Goal: Task Accomplishment & Management: Use online tool/utility

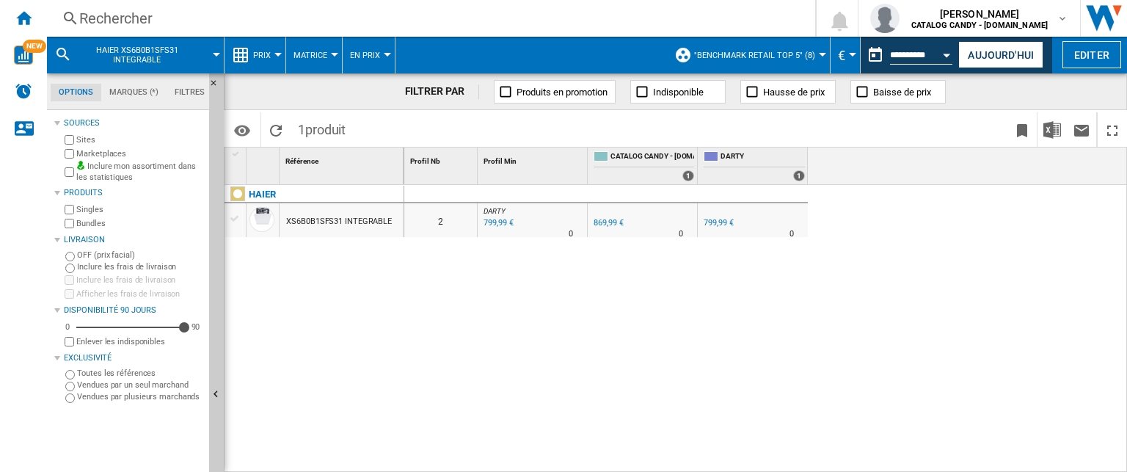
click at [114, 12] on div "Rechercher" at bounding box center [428, 18] width 698 height 21
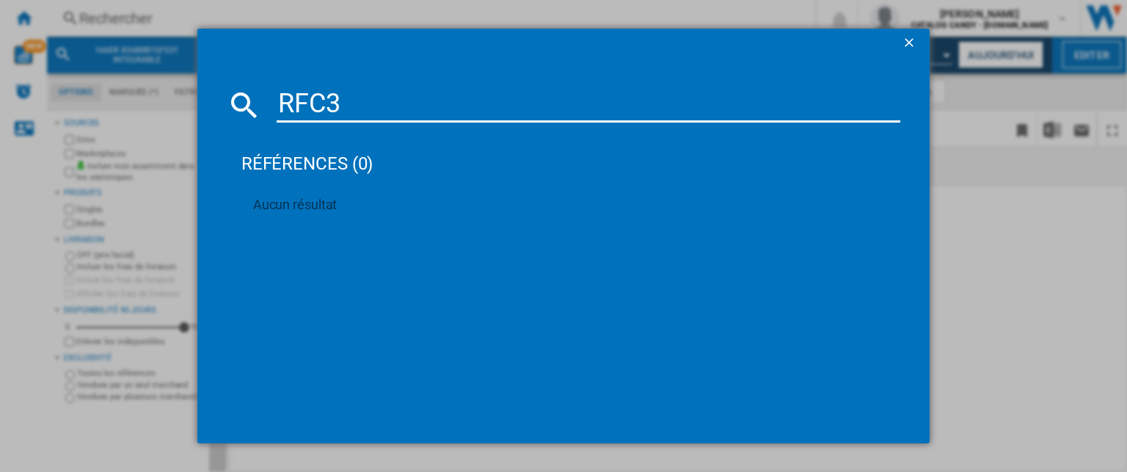
type input "RFC3"
click at [907, 37] on ng-md-icon "getI18NText('BUTTONS.CLOSE_DIALOG')" at bounding box center [911, 44] width 18 height 18
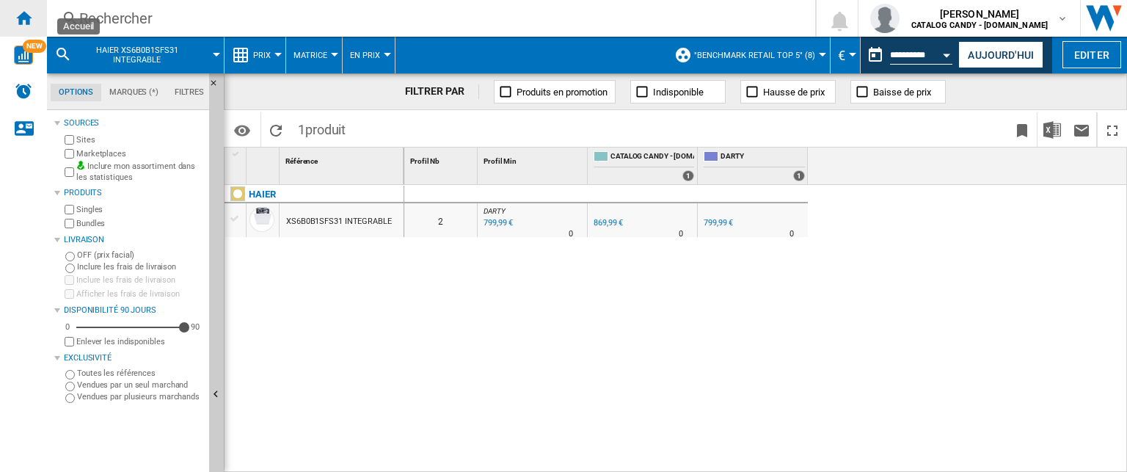
click at [26, 20] on ng-md-icon "Accueil" at bounding box center [24, 18] width 18 height 18
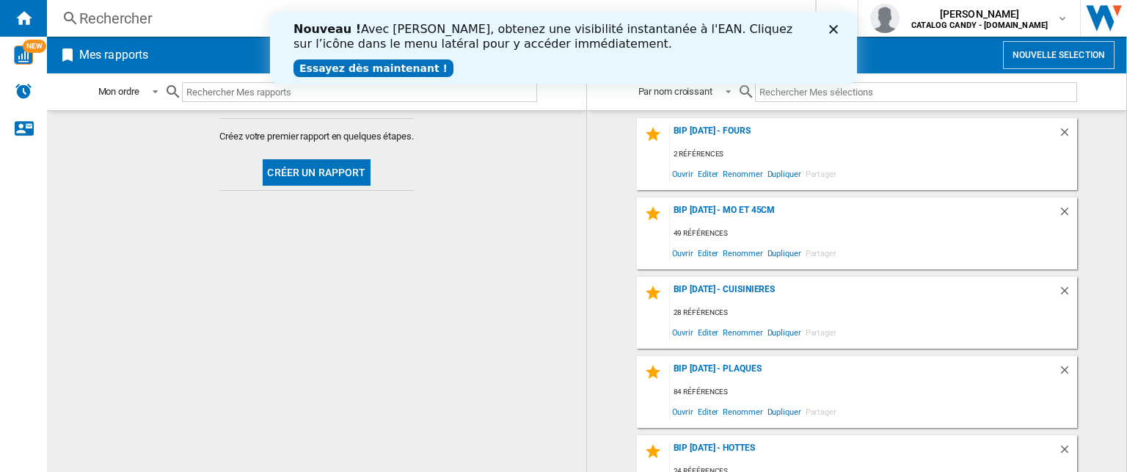
click at [310, 159] on button "Créer un rapport" at bounding box center [316, 172] width 107 height 26
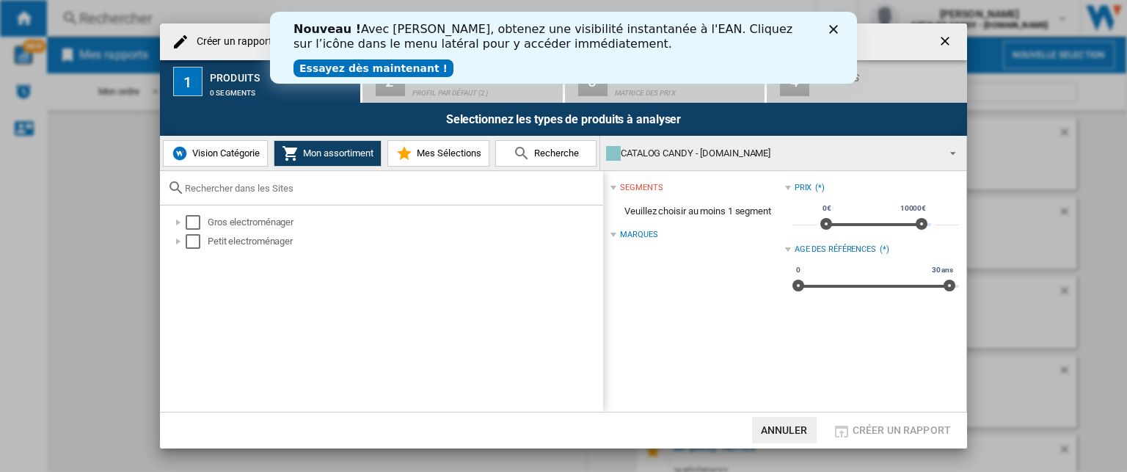
click at [190, 156] on span "Vision Catégorie" at bounding box center [224, 152] width 71 height 11
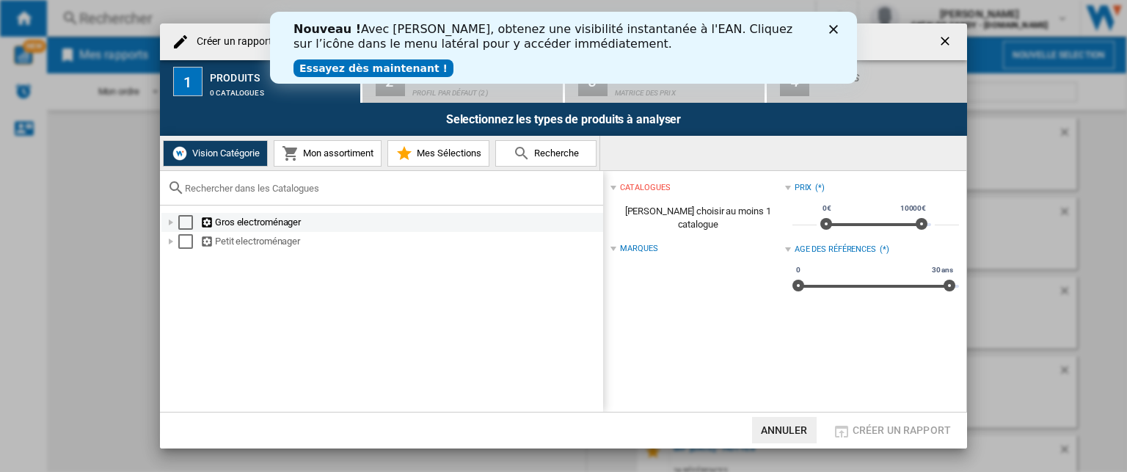
click at [169, 222] on div "Créer un ..." at bounding box center [171, 222] width 15 height 15
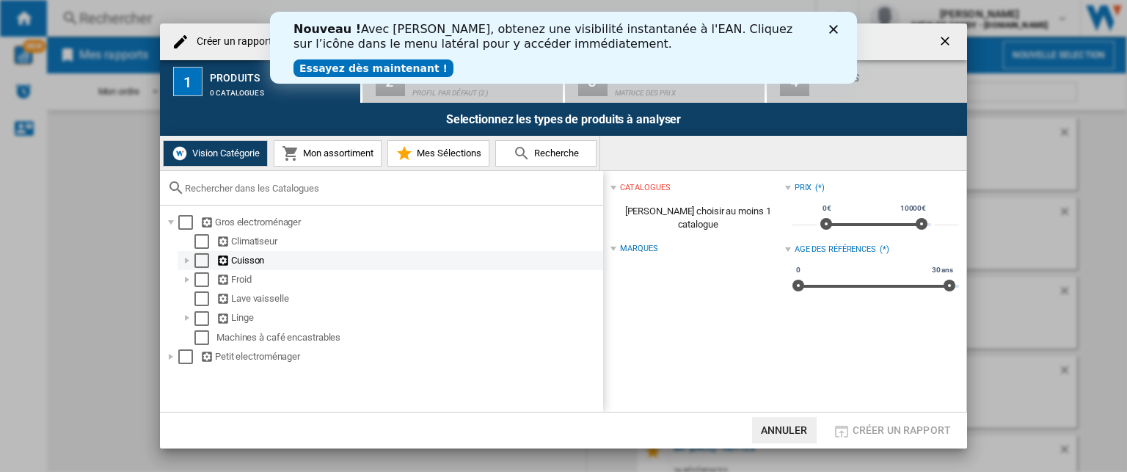
click at [188, 258] on div "Créer un ..." at bounding box center [187, 260] width 15 height 15
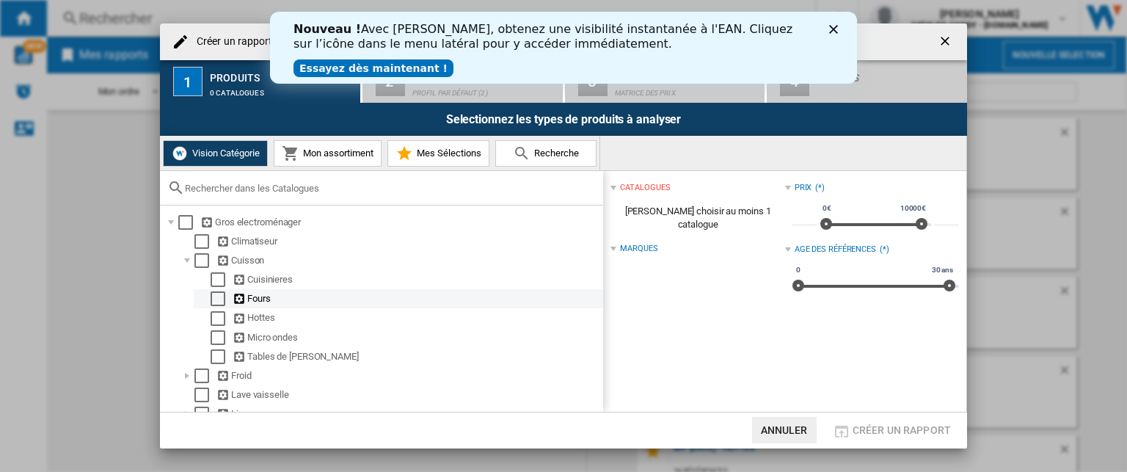
click at [220, 296] on div "Select" at bounding box center [218, 298] width 15 height 15
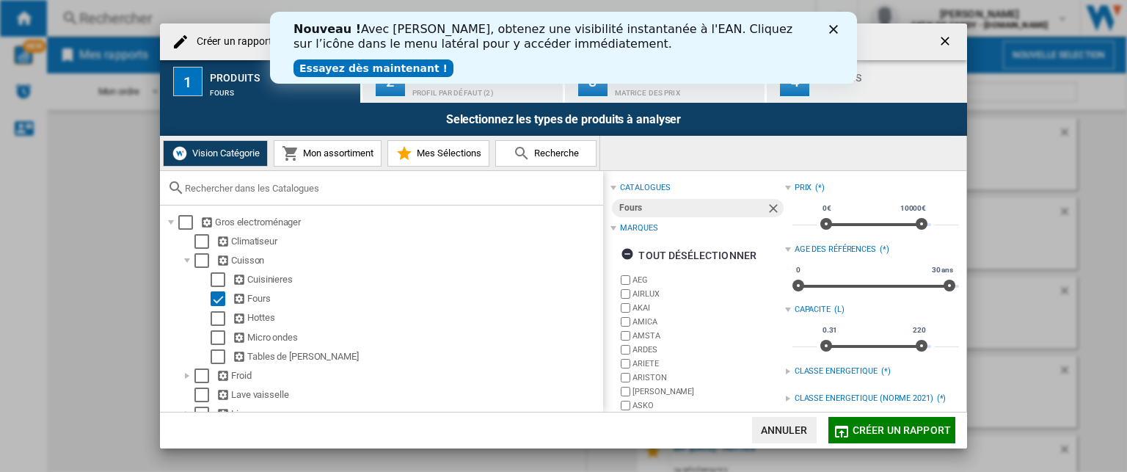
click at [835, 27] on polygon "Fermer" at bounding box center [833, 29] width 9 height 9
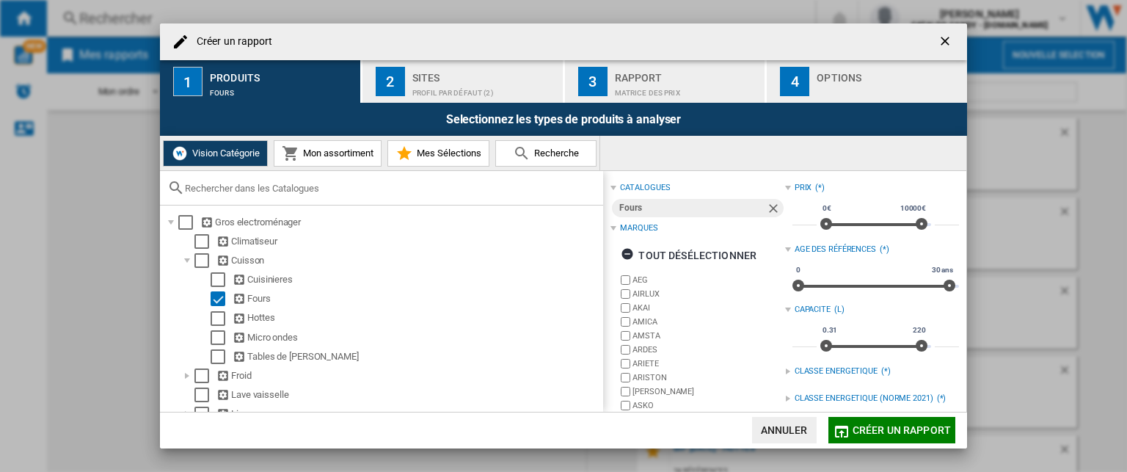
click at [404, 90] on div "2" at bounding box center [390, 81] width 29 height 29
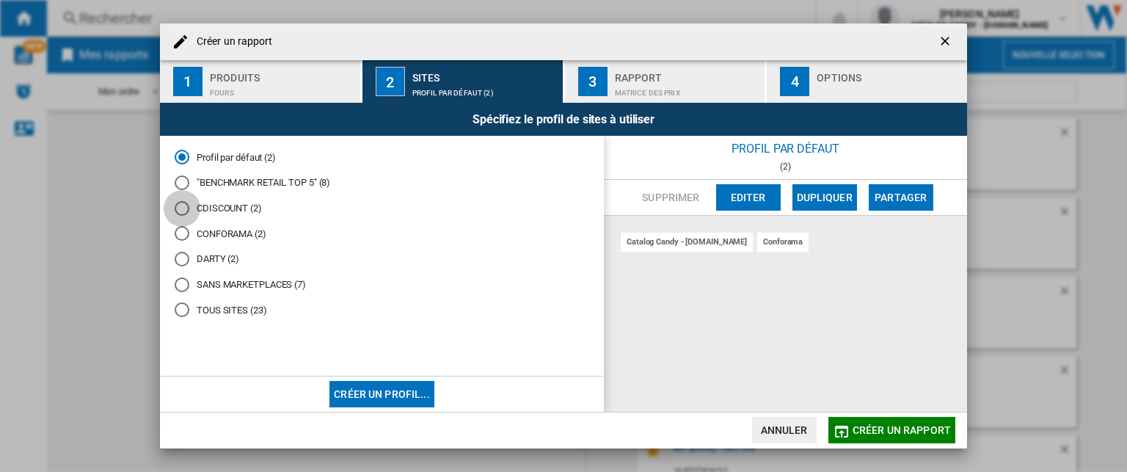
click at [184, 207] on div "CDISCOUNT (2)" at bounding box center [182, 208] width 15 height 15
click at [870, 428] on span "Créer un rapport" at bounding box center [902, 430] width 98 height 12
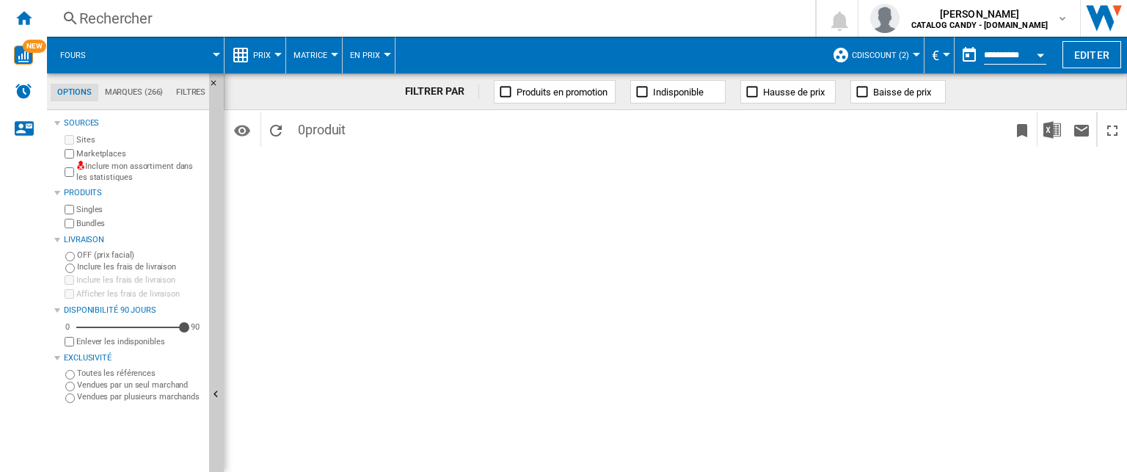
click at [82, 18] on div "Rechercher" at bounding box center [428, 18] width 698 height 21
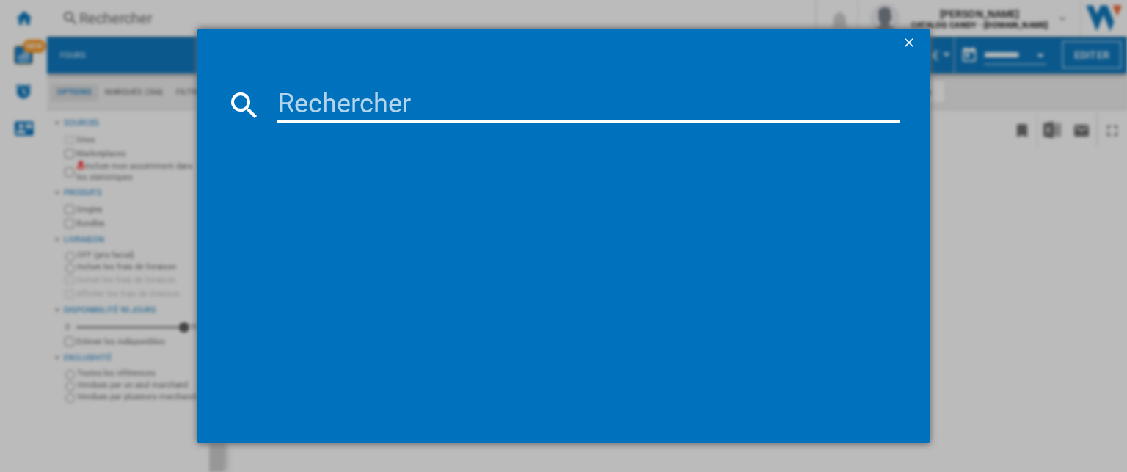
click at [1024, 219] on div at bounding box center [563, 236] width 1127 height 472
click at [911, 44] on ng-md-icon "getI18NText('BUTTONS.CLOSE_DIALOG')" at bounding box center [911, 44] width 18 height 18
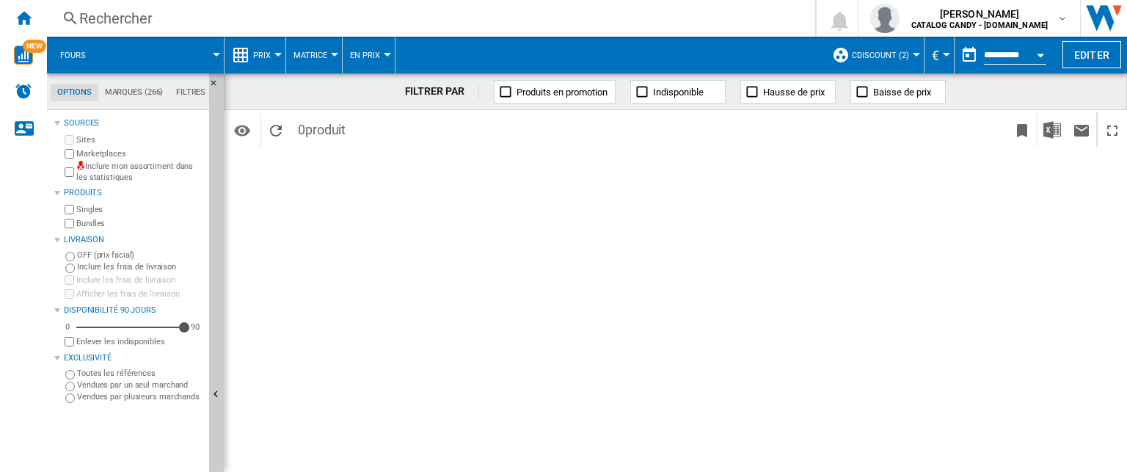
click at [97, 21] on div "Rechercher" at bounding box center [428, 18] width 698 height 21
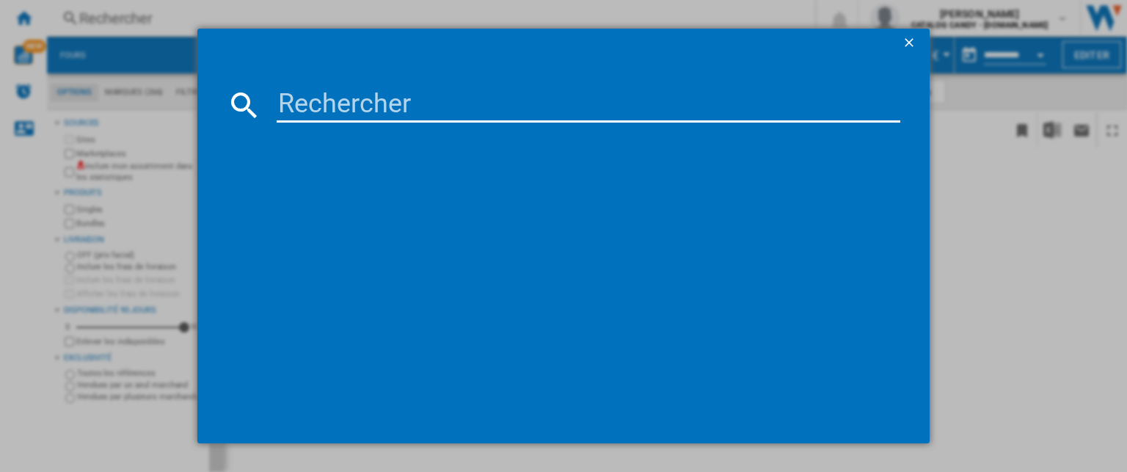
click at [190, 244] on div at bounding box center [563, 236] width 1127 height 472
click at [913, 41] on ng-md-icon "getI18NText('BUTTONS.CLOSE_DIALOG')" at bounding box center [911, 44] width 18 height 18
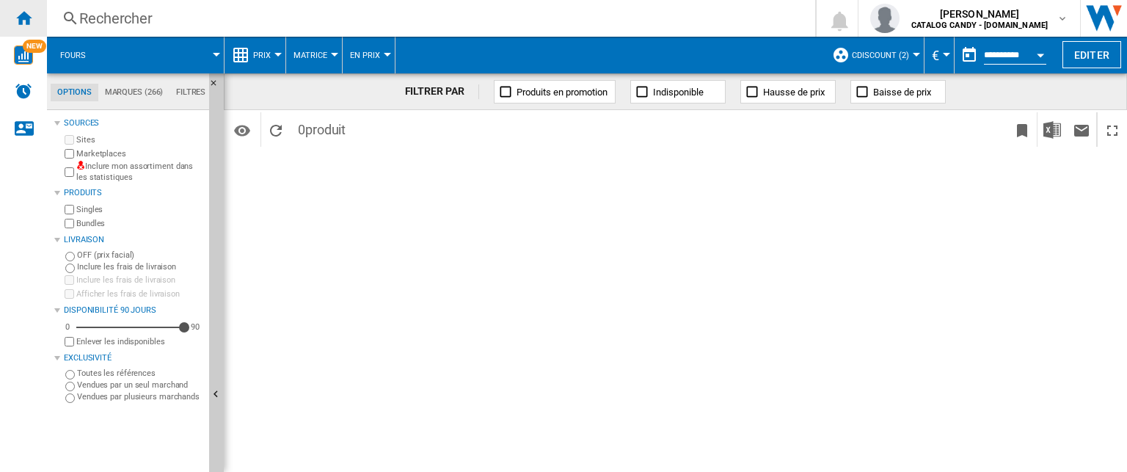
click at [23, 18] on ng-md-icon "Accueil" at bounding box center [24, 18] width 18 height 18
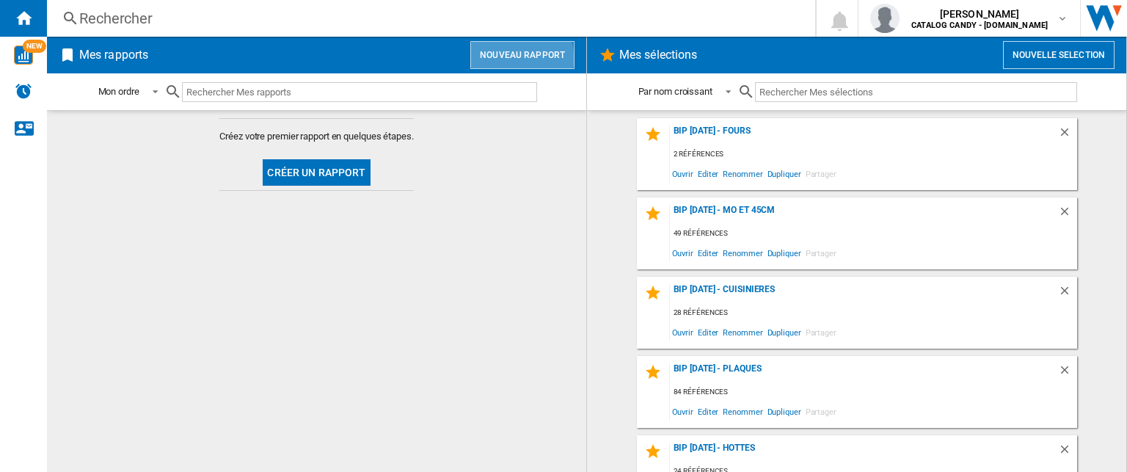
click at [511, 58] on button "Nouveau rapport" at bounding box center [522, 55] width 104 height 28
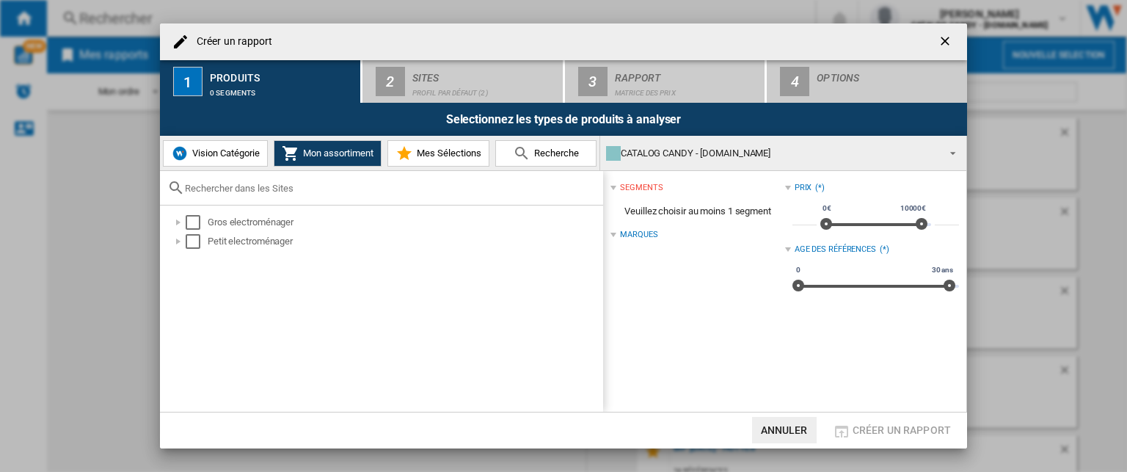
click at [208, 158] on span "Vision Catégorie" at bounding box center [224, 152] width 71 height 11
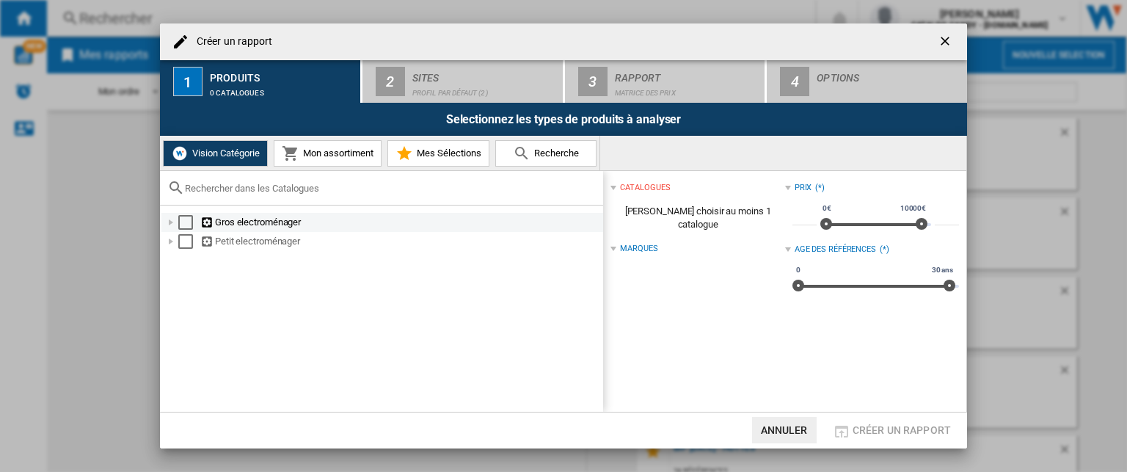
click at [166, 222] on div "Créer un ..." at bounding box center [171, 222] width 15 height 15
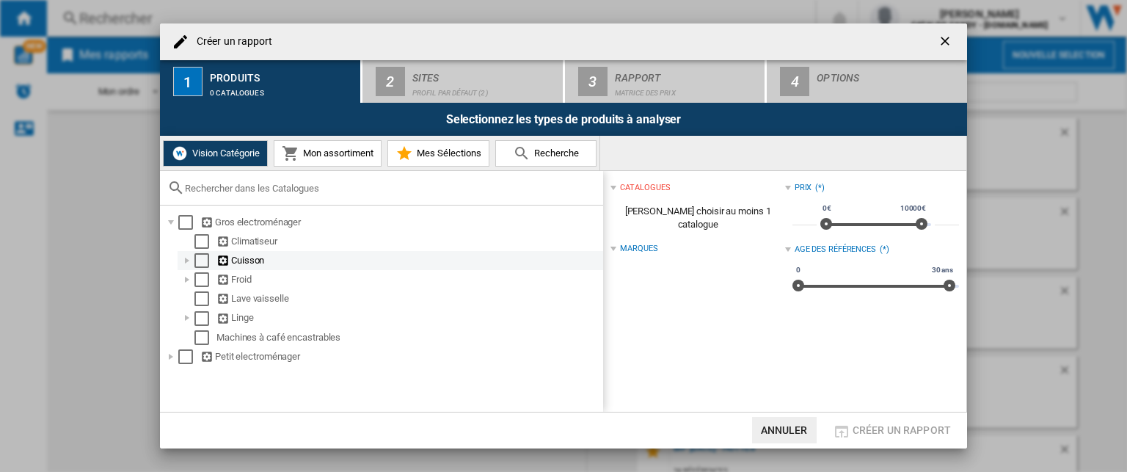
click at [185, 260] on div "Créer un ..." at bounding box center [187, 260] width 15 height 15
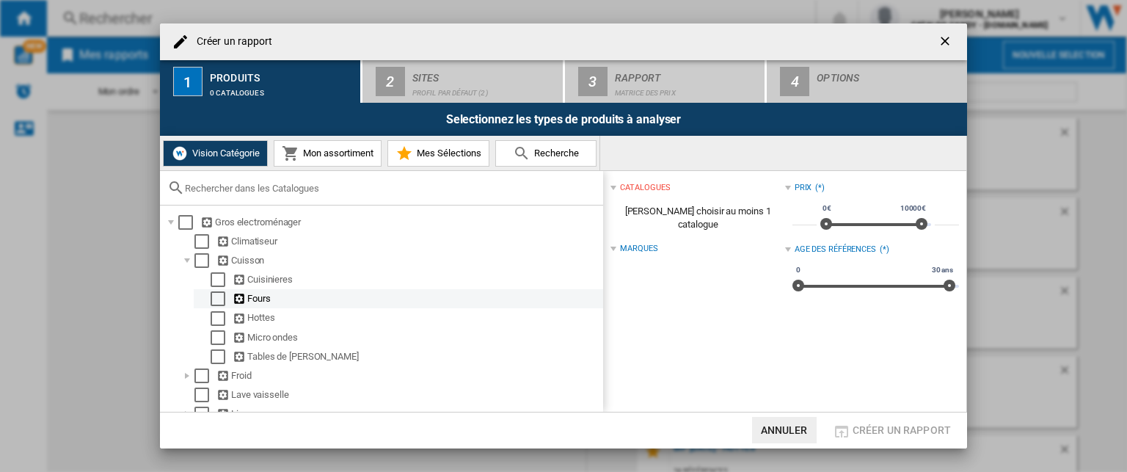
click at [217, 297] on div "Select" at bounding box center [218, 298] width 15 height 15
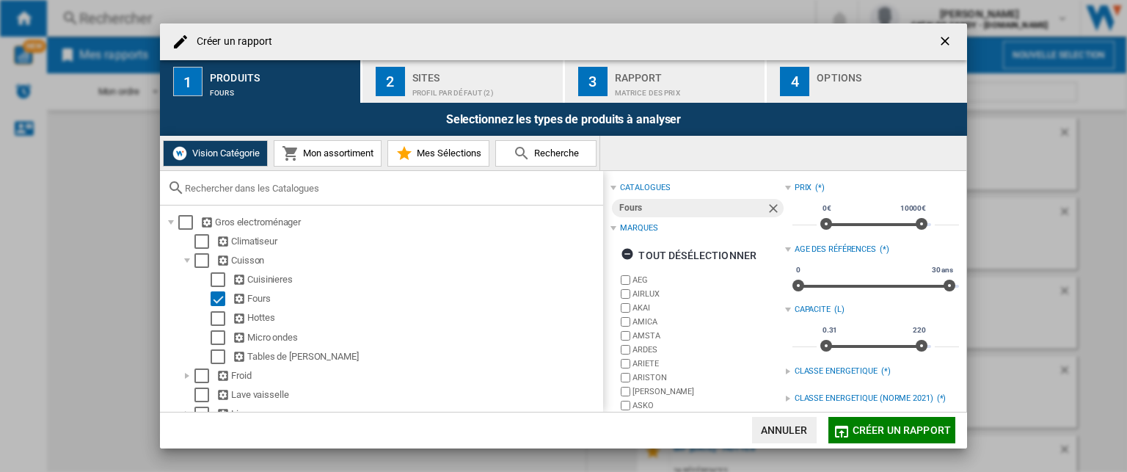
click at [877, 426] on span "Créer un rapport" at bounding box center [902, 430] width 98 height 12
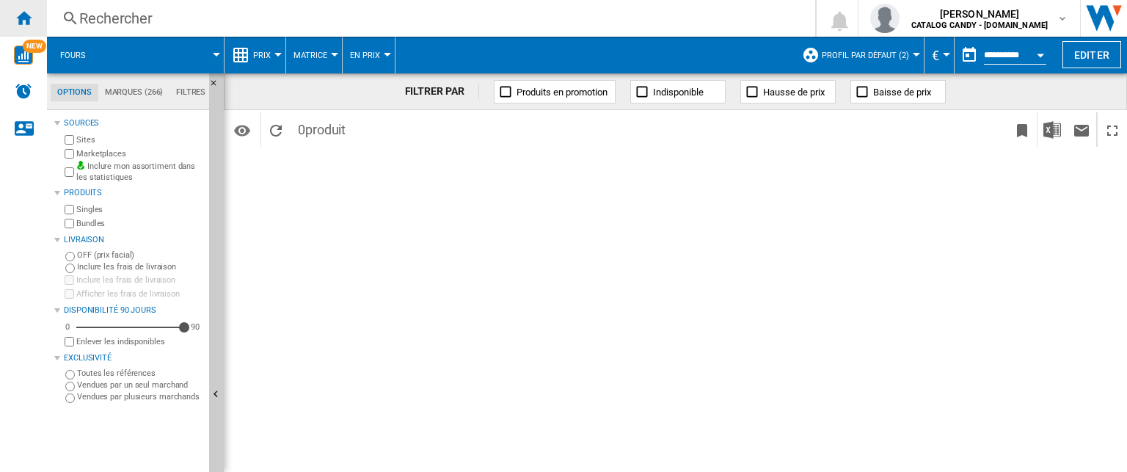
click at [28, 20] on ng-md-icon "Accueil" at bounding box center [24, 18] width 18 height 18
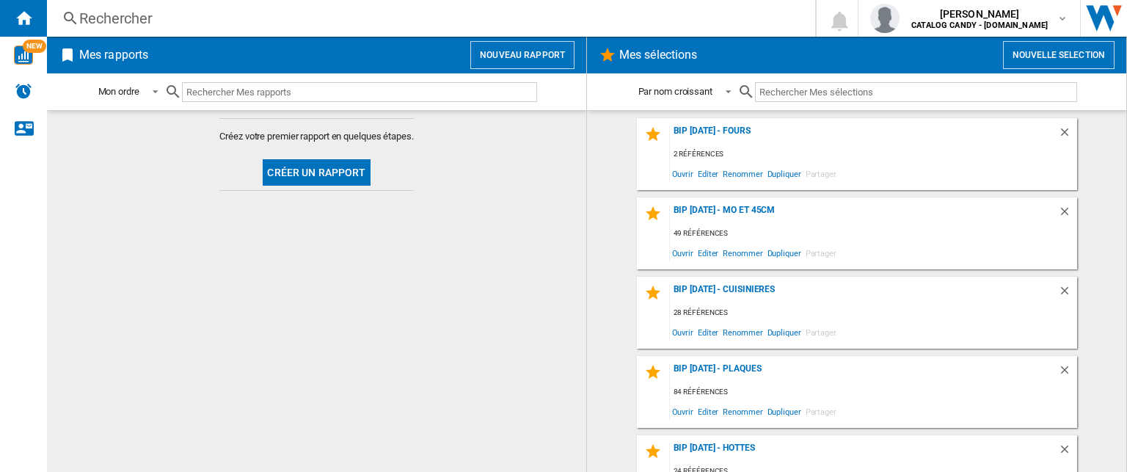
click at [287, 180] on button "Créer un rapport" at bounding box center [316, 172] width 107 height 26
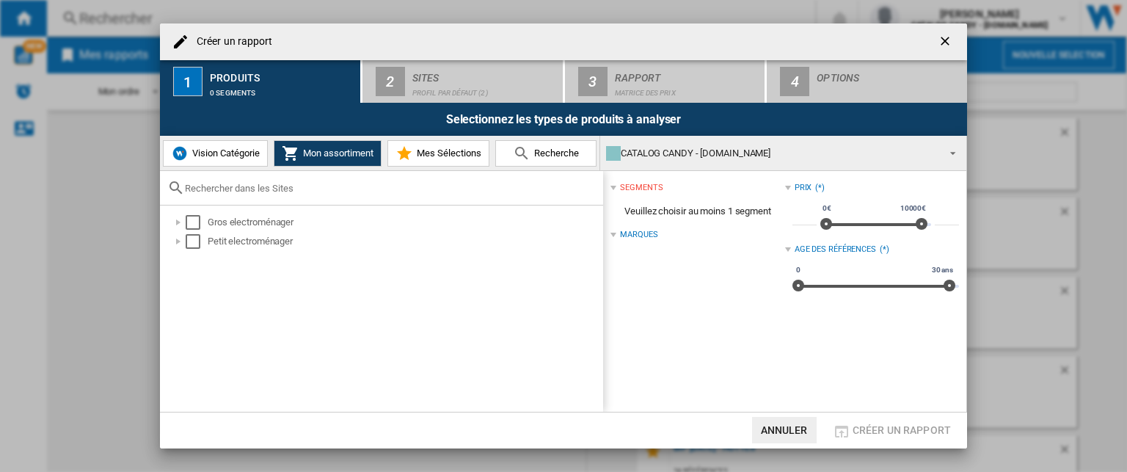
click at [243, 153] on span "Vision Catégorie" at bounding box center [224, 152] width 71 height 11
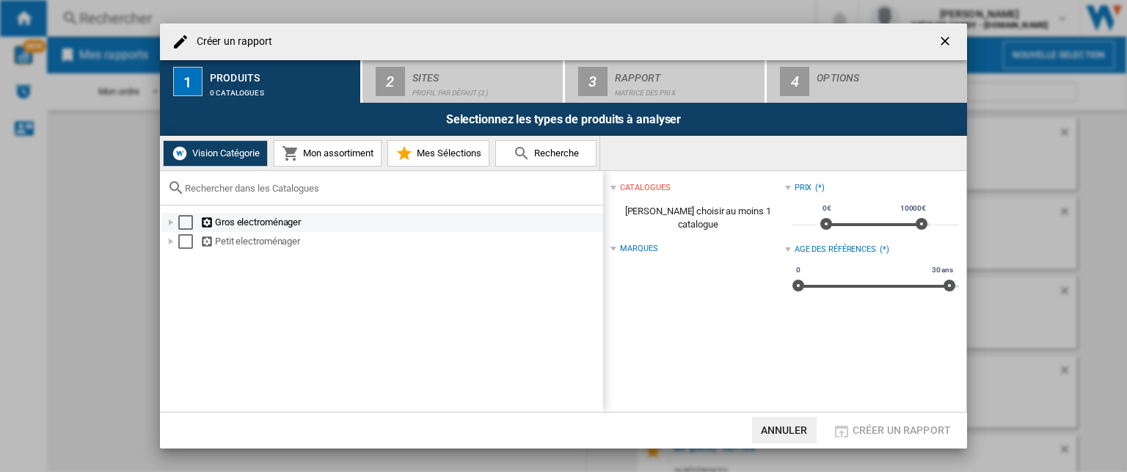
click at [171, 225] on div "Créer un ..." at bounding box center [171, 222] width 15 height 15
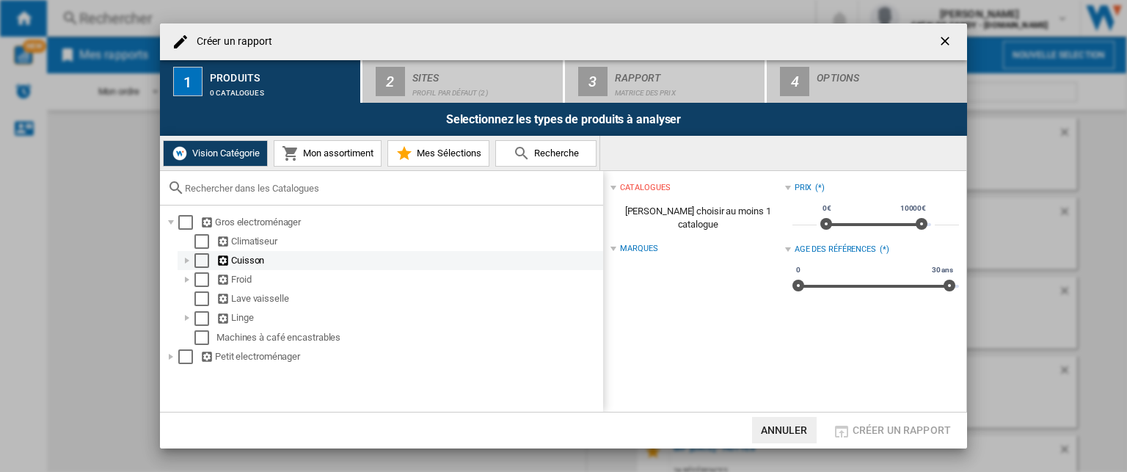
click at [186, 260] on div "Créer un ..." at bounding box center [187, 260] width 15 height 15
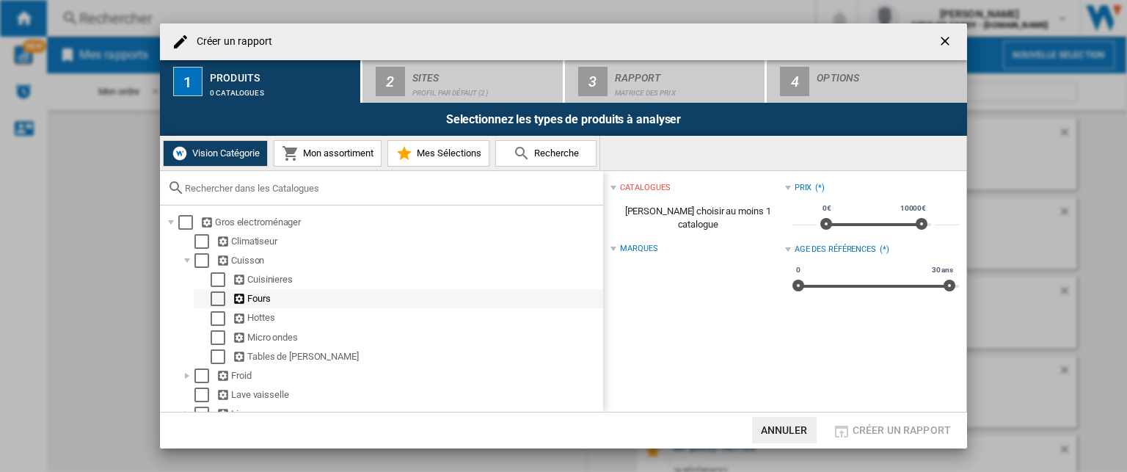
click at [217, 296] on div "Select" at bounding box center [218, 298] width 15 height 15
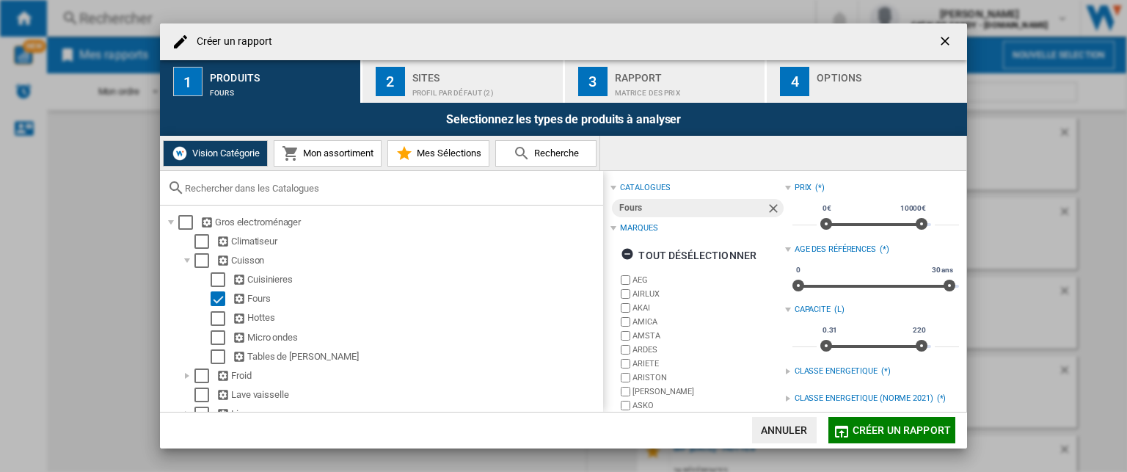
click at [439, 88] on div "Profil par défaut (2)" at bounding box center [484, 88] width 145 height 15
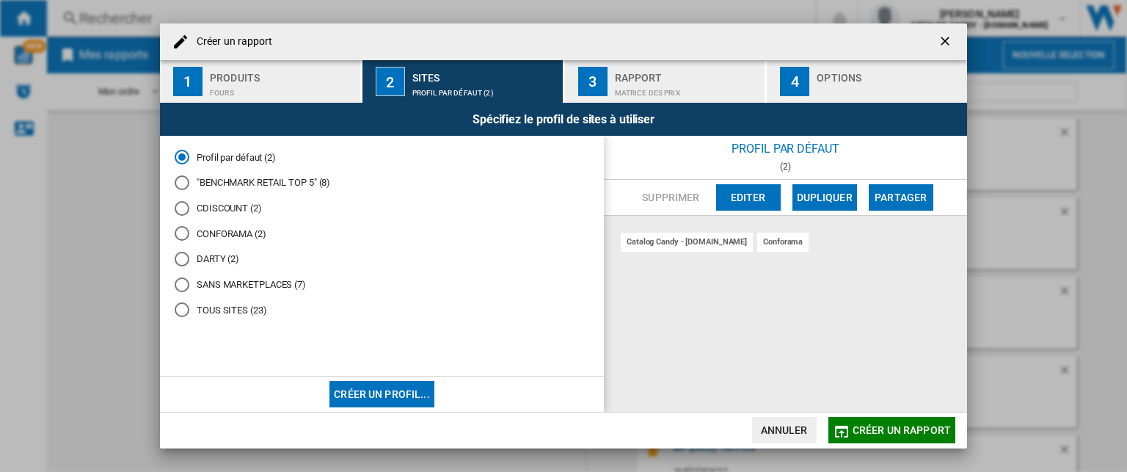
drag, startPoint x: 188, startPoint y: 179, endPoint x: 194, endPoint y: 193, distance: 15.1
click at [188, 179] on div "Créer un ..." at bounding box center [182, 182] width 15 height 15
click at [846, 434] on md-icon "Créer un ..." at bounding box center [842, 432] width 18 height 18
